Goal: Complete application form: Complete application form

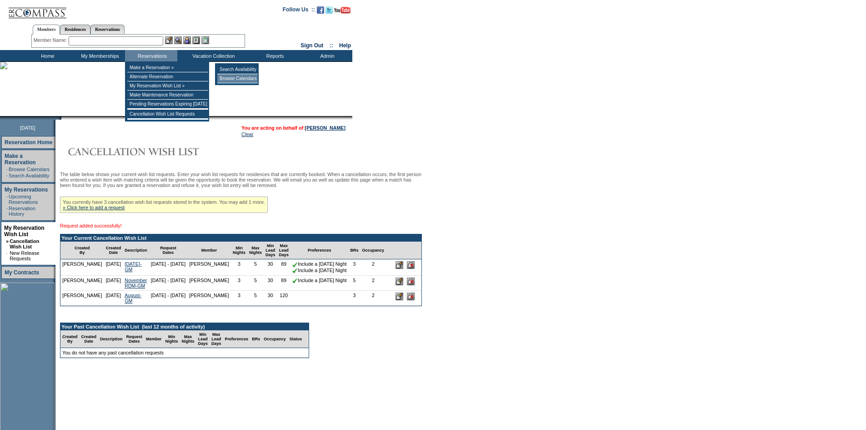
click at [231, 77] on td "Browse Calendars" at bounding box center [237, 78] width 40 height 9
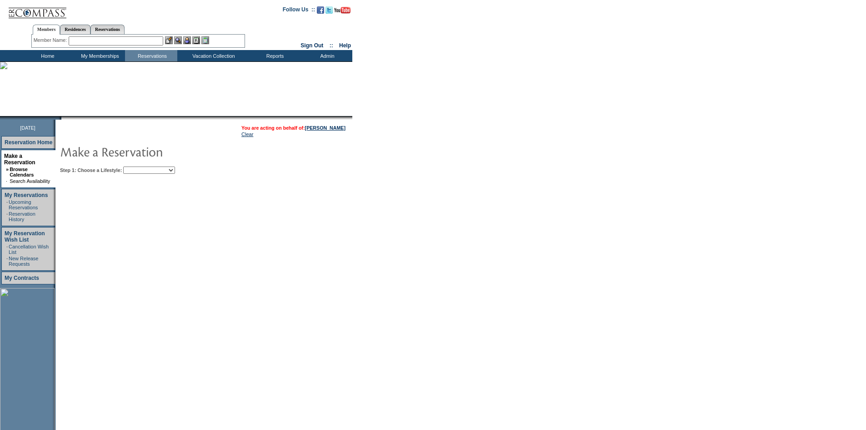
click at [184, 175] on table "You are acting on behalf of: [PERSON_NAME] Clear Step 1: Choose a Lifestyle: Be…" at bounding box center [231, 148] width 352 height 56
click at [175, 172] on select "Beach Leisure Metropolitan Mountain OIAL for Adventure OIAL for Couples OIAL fo…" at bounding box center [149, 169] width 52 height 7
select select "Beach"
click at [139, 167] on select "Beach Leisure Metropolitan Mountain OIAL for Adventure OIAL for Couples OIAL fo…" at bounding box center [149, 169] width 52 height 7
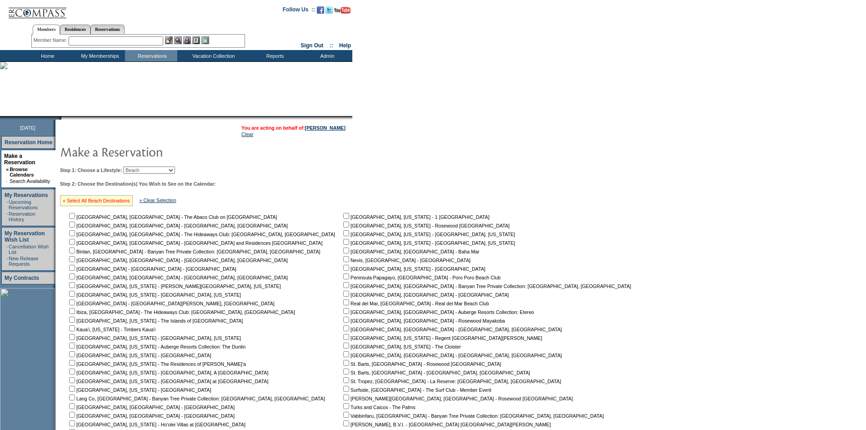
click at [114, 203] on link "» Select All Beach Destinations" at bounding box center [96, 200] width 67 height 5
checkbox input "true"
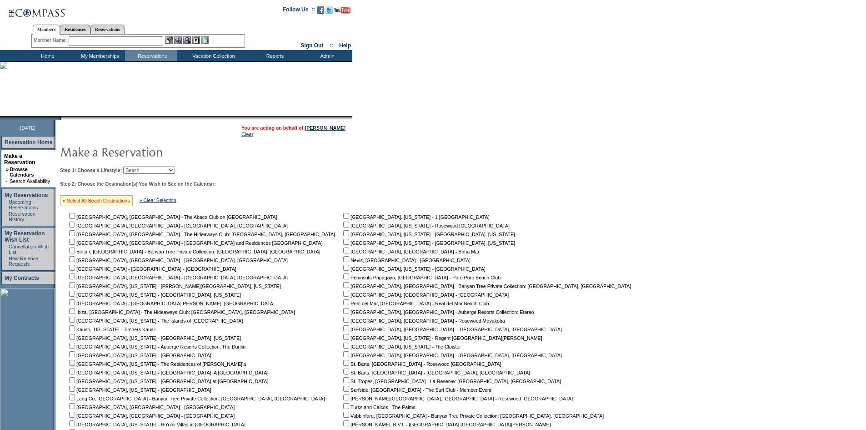
checkbox input "true"
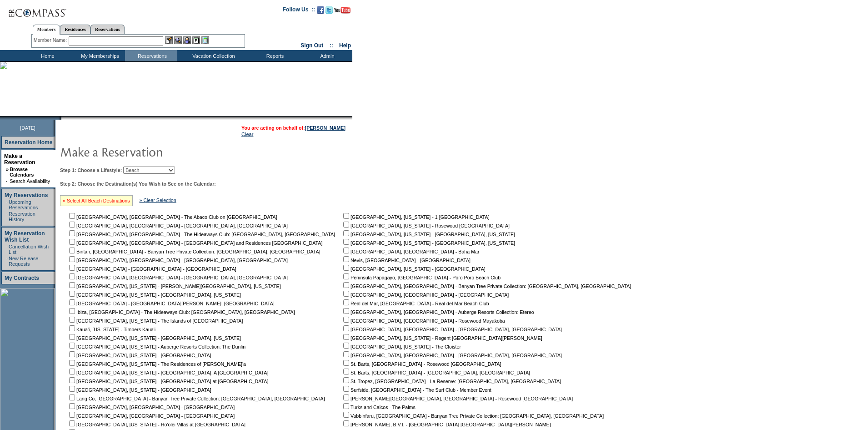
checkbox input "true"
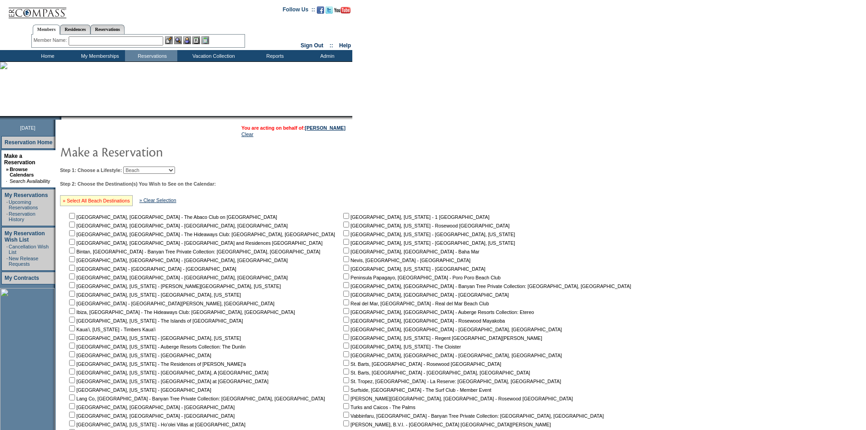
checkbox input "true"
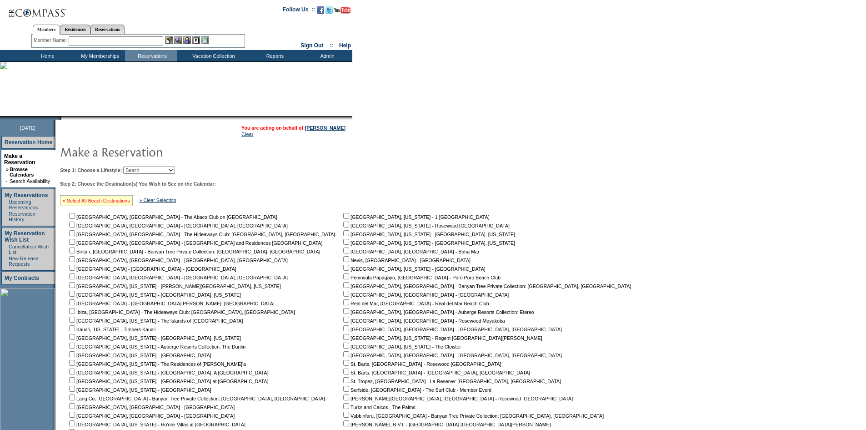
checkbox input "true"
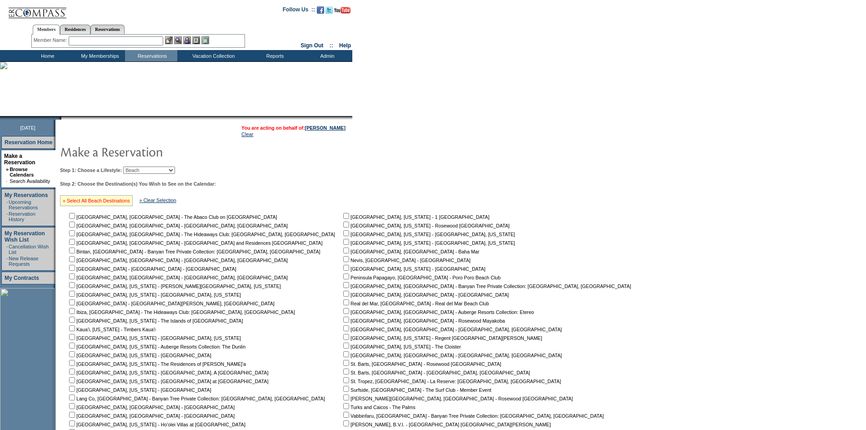
checkbox input "true"
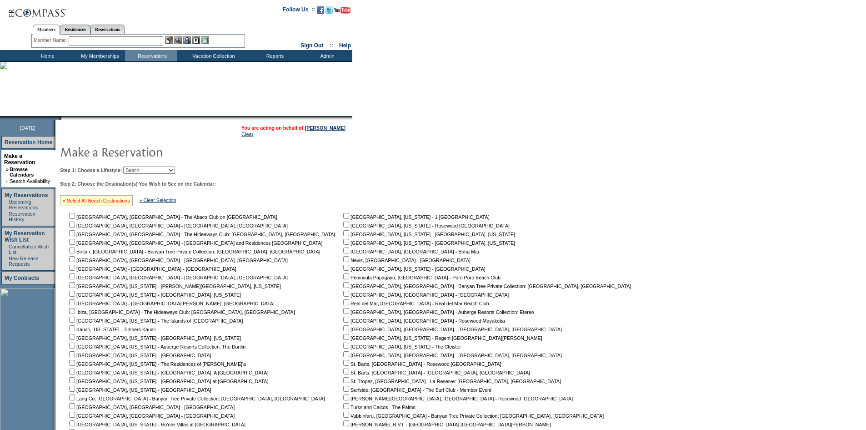
checkbox input "true"
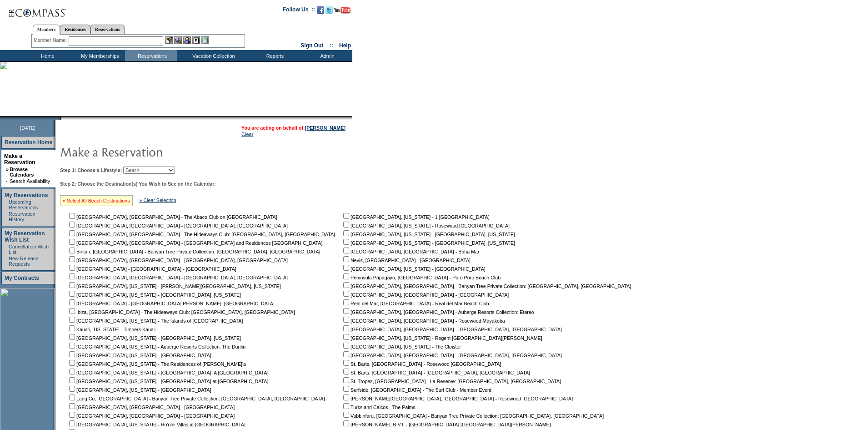
checkbox input "true"
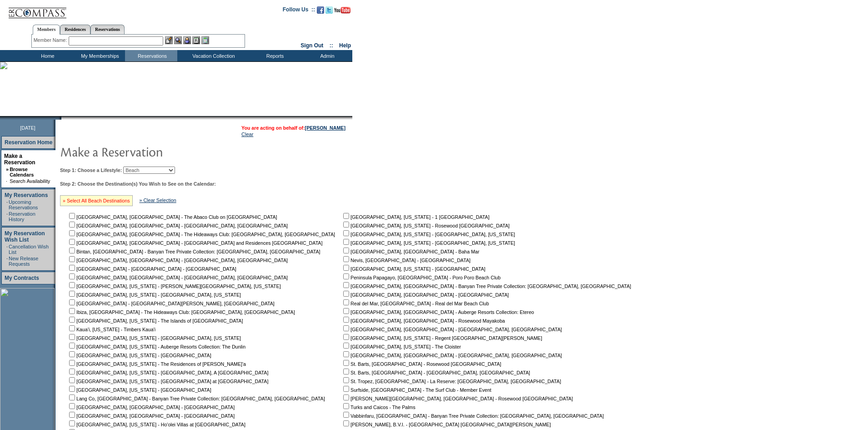
checkbox input "true"
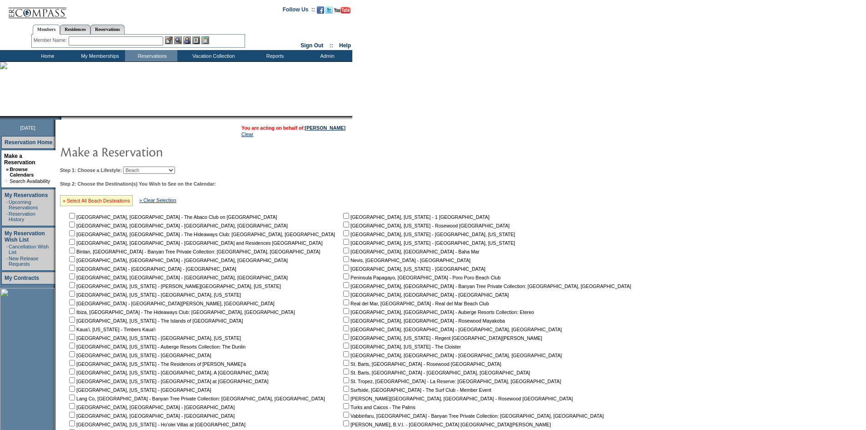
checkbox input "true"
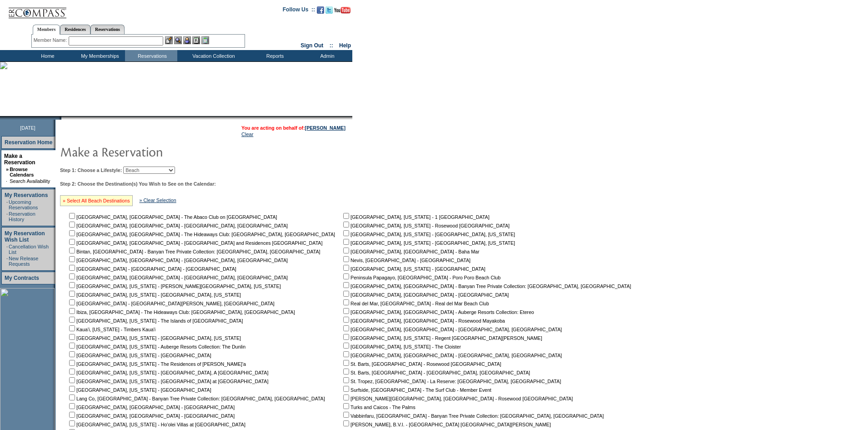
checkbox input "true"
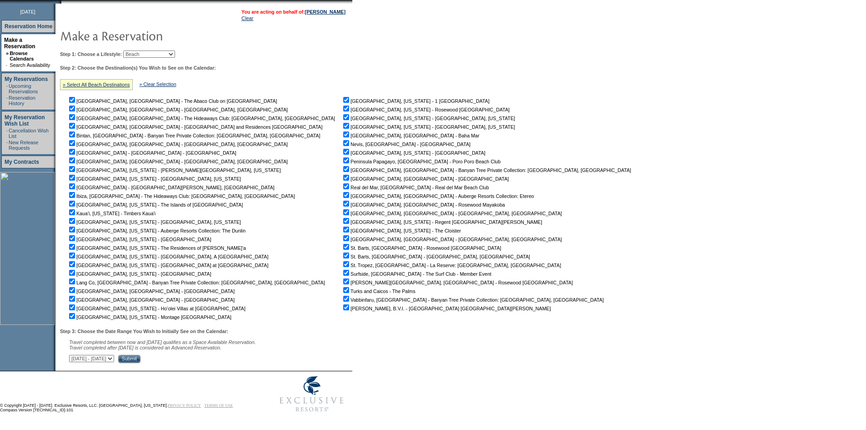
scroll to position [122, 0]
click at [114, 357] on select "September 2, 2025 - October 17, 2025 October 18, 2025 - December 1, 2025 Decemb…" at bounding box center [91, 358] width 45 height 7
select select "12/2/2025|1/15/2026"
click at [74, 355] on select "September 2, 2025 - October 17, 2025 October 18, 2025 - December 1, 2025 Decemb…" at bounding box center [91, 358] width 45 height 7
click at [195, 362] on table "You are acting on behalf of: Kathleen Goff-Weber Clear Step 1: Choose a Lifesty…" at bounding box center [347, 184] width 584 height 361
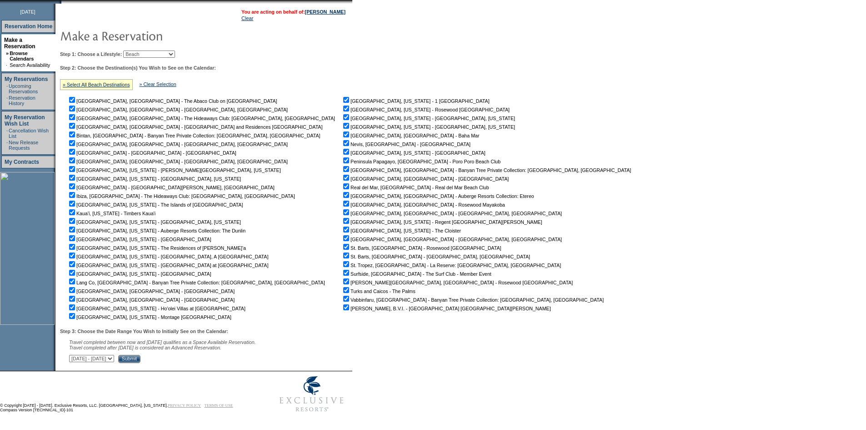
click at [140, 361] on input "Submit" at bounding box center [129, 359] width 22 height 8
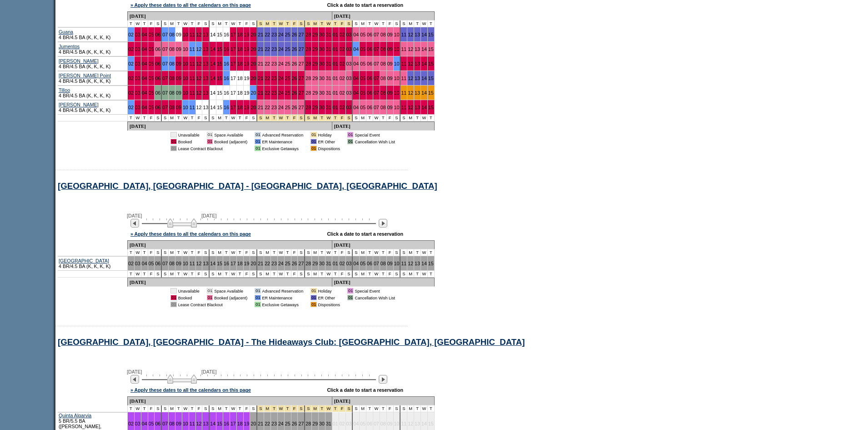
scroll to position [530, 0]
